Goal: Transaction & Acquisition: Purchase product/service

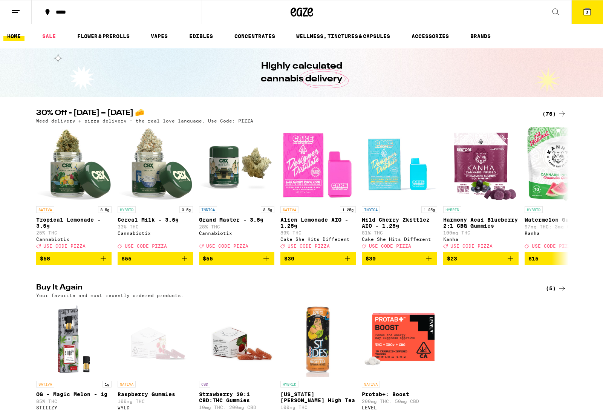
click at [554, 109] on div "(76)" at bounding box center [554, 113] width 24 height 9
